Goal: Information Seeking & Learning: Learn about a topic

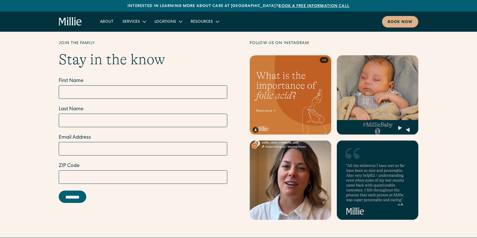
scroll to position [2284, 0]
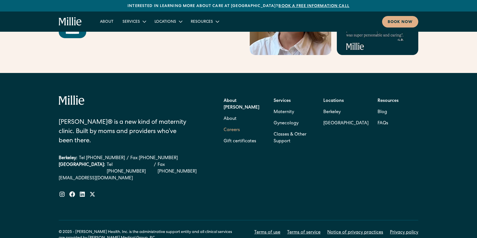
click at [235, 125] on link "Careers" at bounding box center [231, 130] width 16 height 11
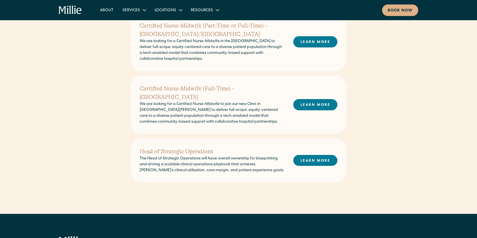
scroll to position [258, 0]
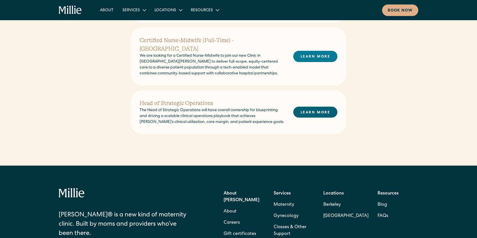
click at [320, 107] on link "LEARN MORE" at bounding box center [315, 112] width 44 height 11
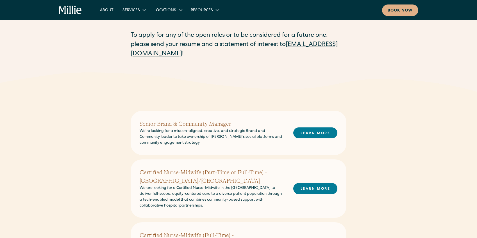
scroll to position [0, 0]
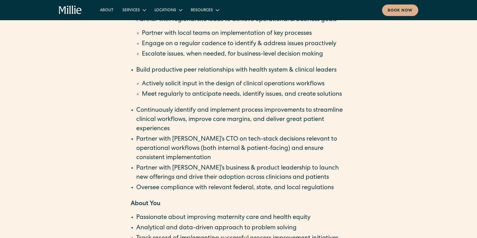
scroll to position [622, 0]
